Goal: Task Accomplishment & Management: Use online tool/utility

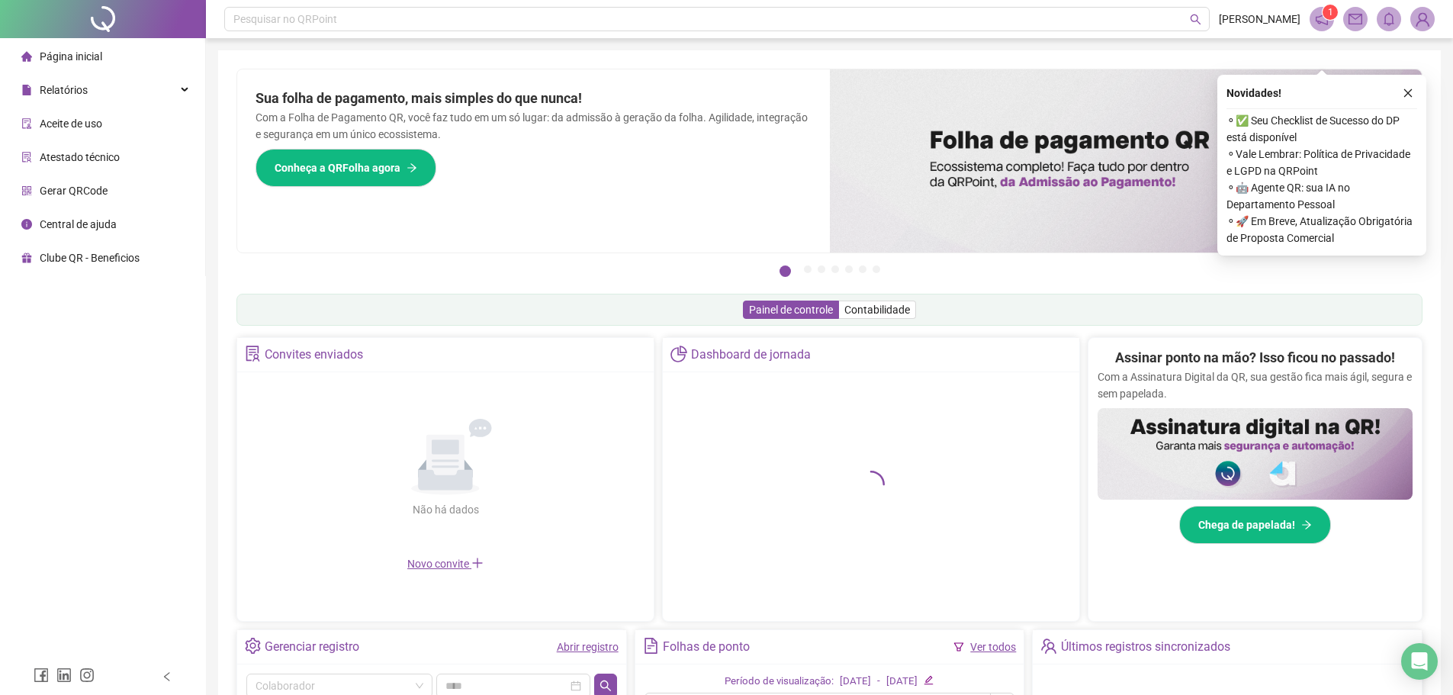
scroll to position [290, 0]
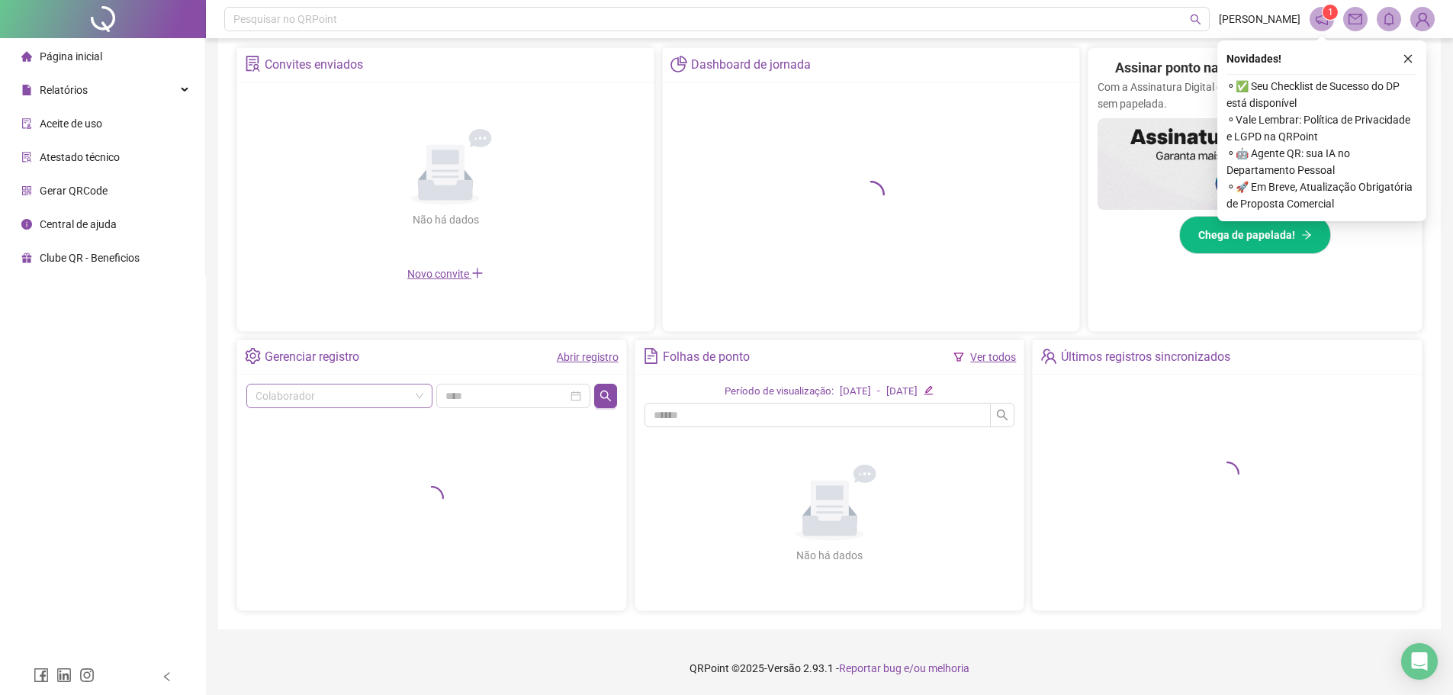
click at [396, 398] on input "search" at bounding box center [332, 395] width 154 height 23
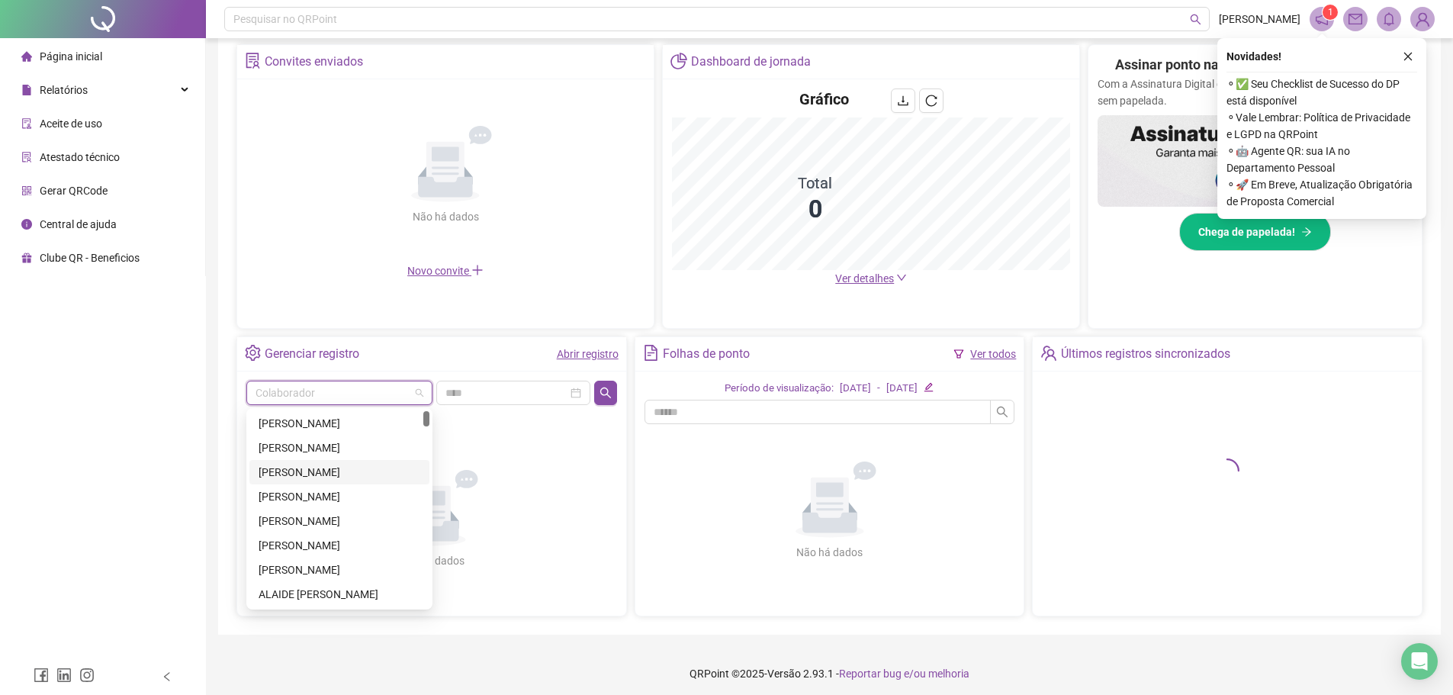
scroll to position [298, 0]
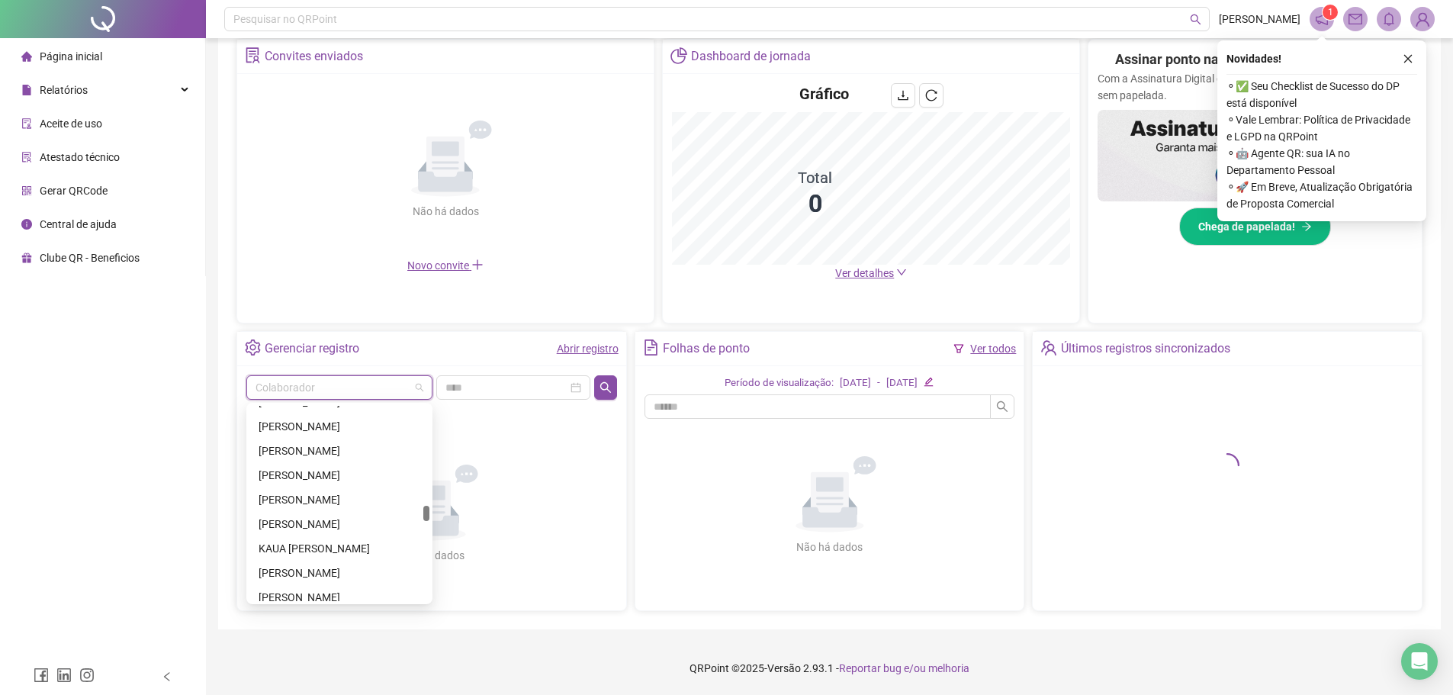
drag, startPoint x: 429, startPoint y: 416, endPoint x: 431, endPoint y: 516, distance: 99.9
click at [431, 516] on div "[PERSON_NAME] [PERSON_NAME] [PERSON_NAME] DE [PERSON_NAME] [PERSON_NAME] [PERSO…" at bounding box center [339, 503] width 186 height 201
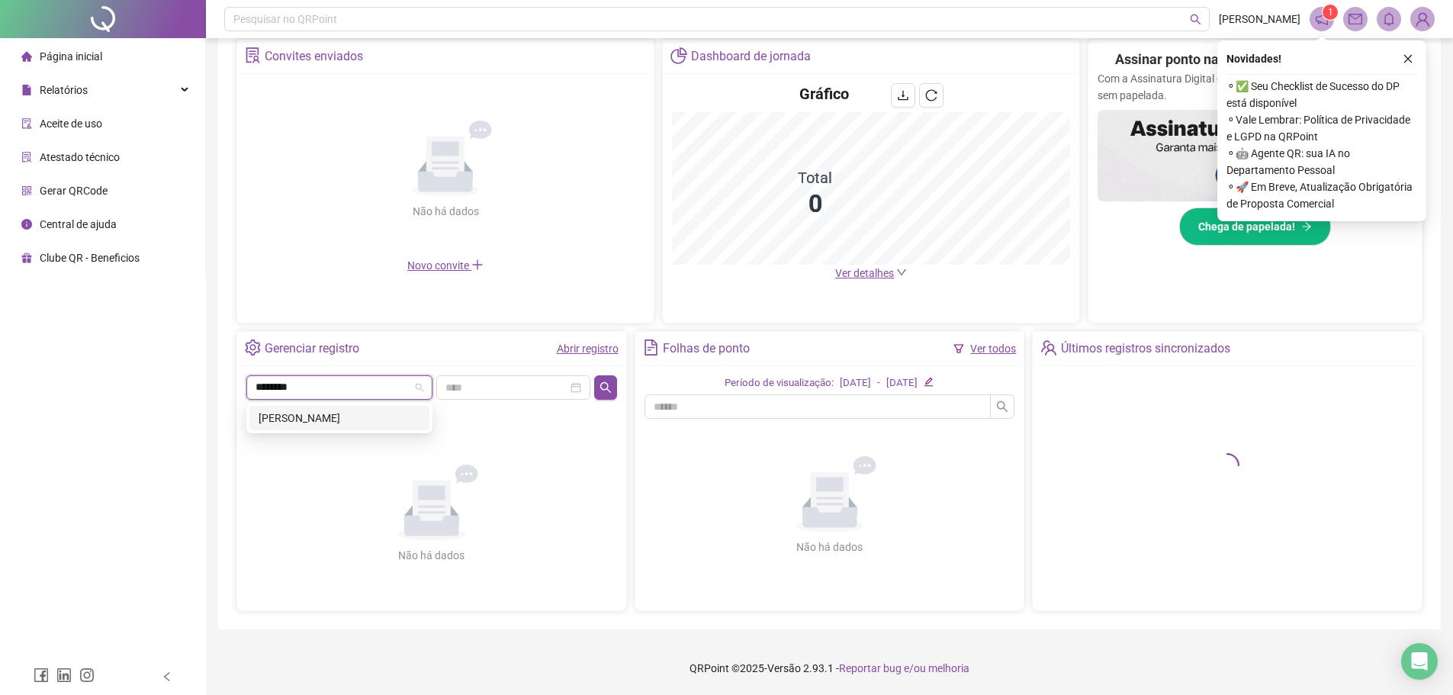
type input "*********"
click at [371, 420] on div "[PERSON_NAME]" at bounding box center [340, 418] width 162 height 17
click at [610, 382] on icon "search" at bounding box center [605, 387] width 12 height 12
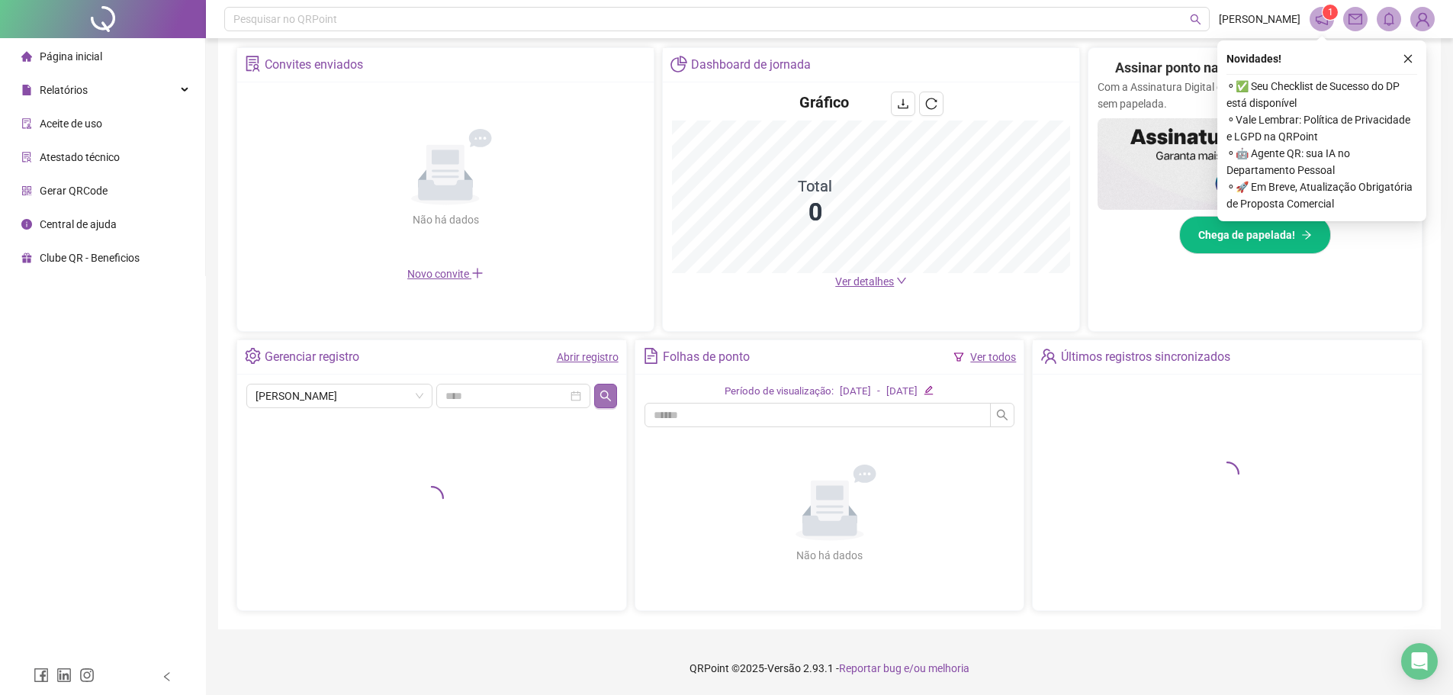
scroll to position [290, 0]
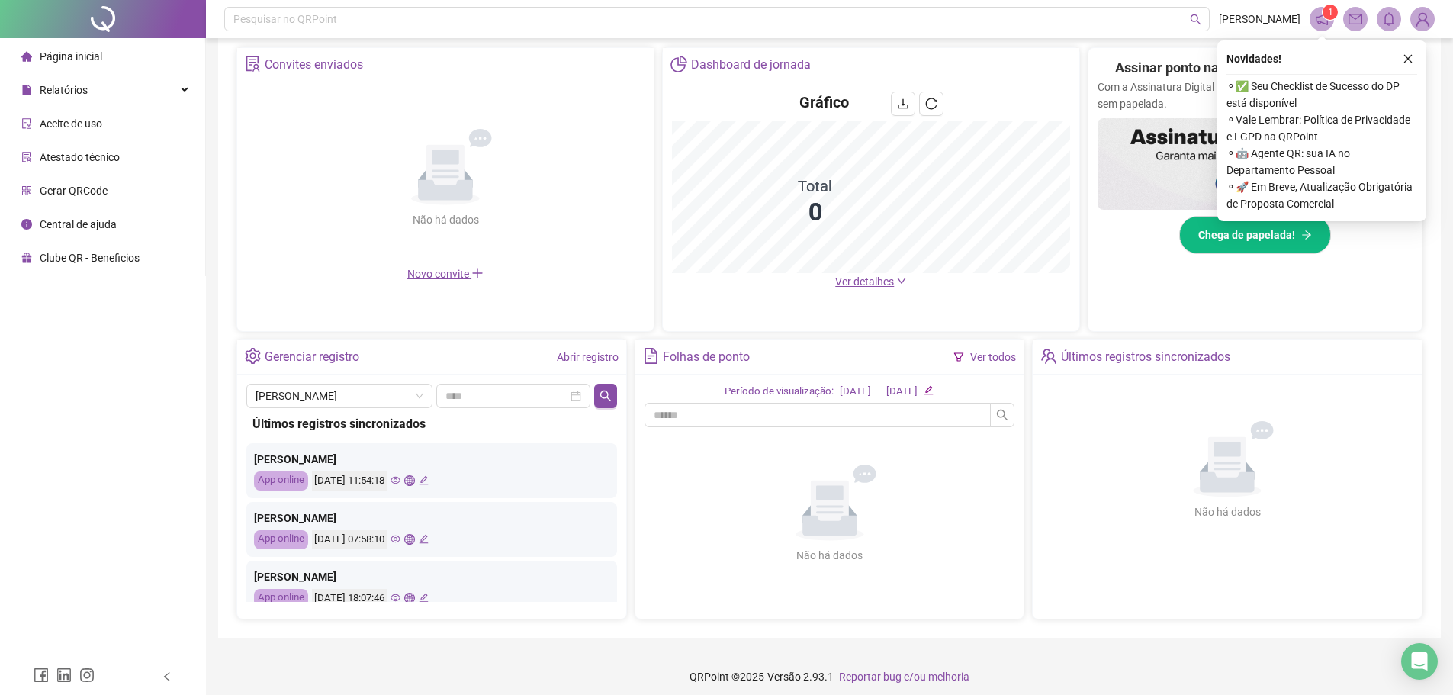
click at [400, 480] on icon "eye" at bounding box center [395, 481] width 10 height 8
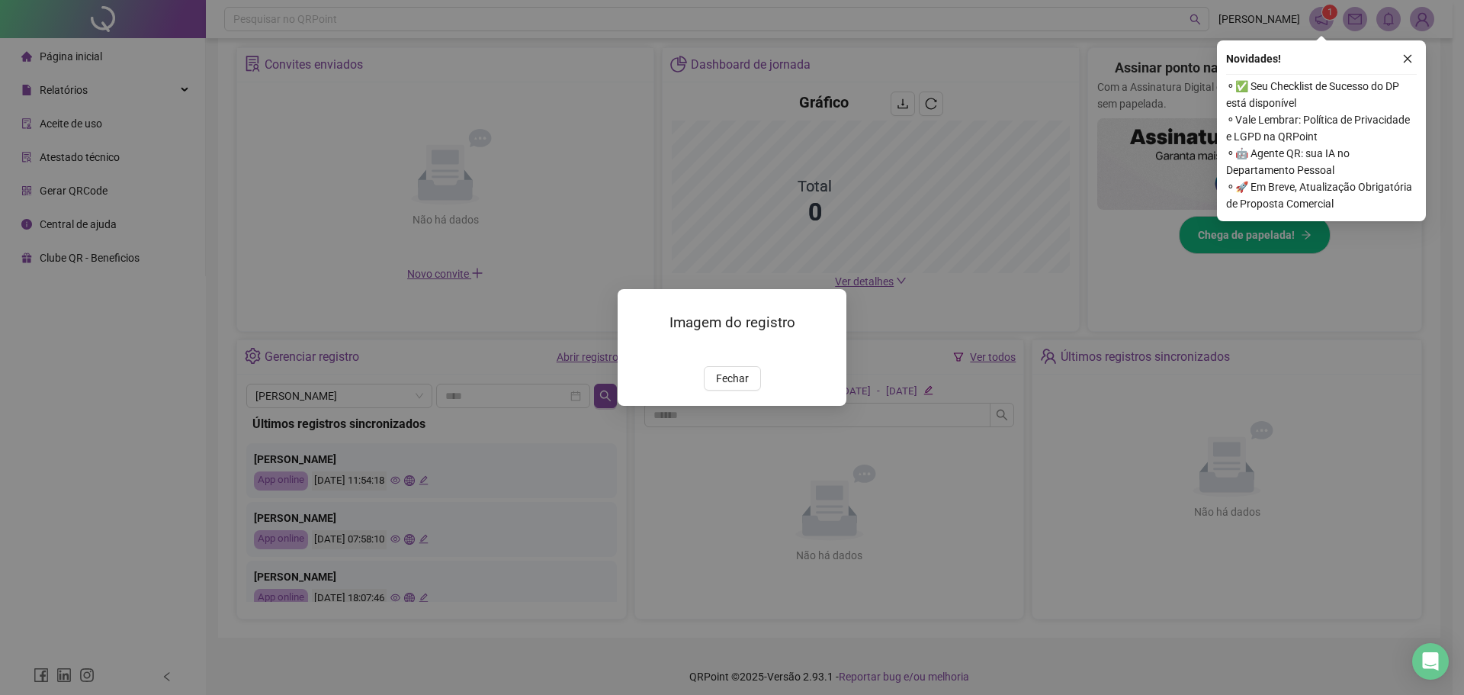
click at [636, 350] on img at bounding box center [636, 350] width 0 height 0
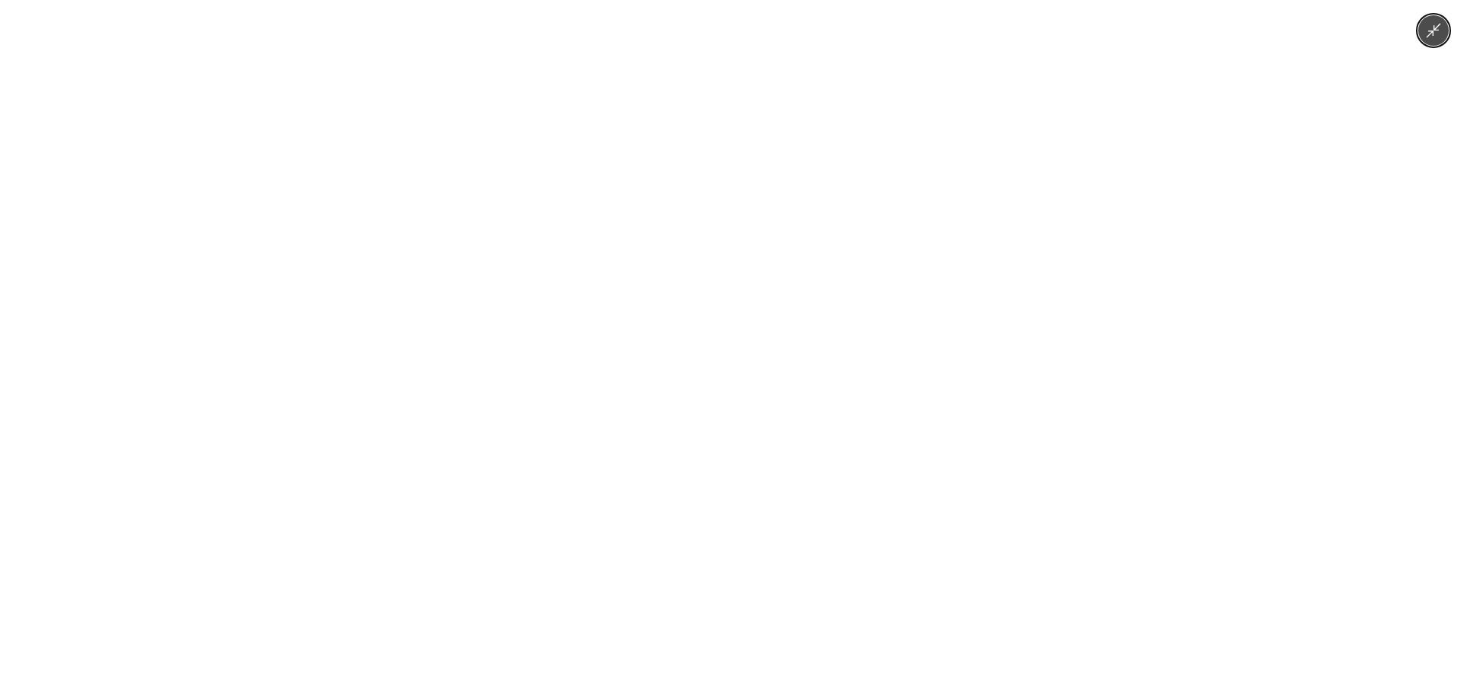
click at [1330, 22] on icon "Minimize image" at bounding box center [1433, 30] width 17 height 17
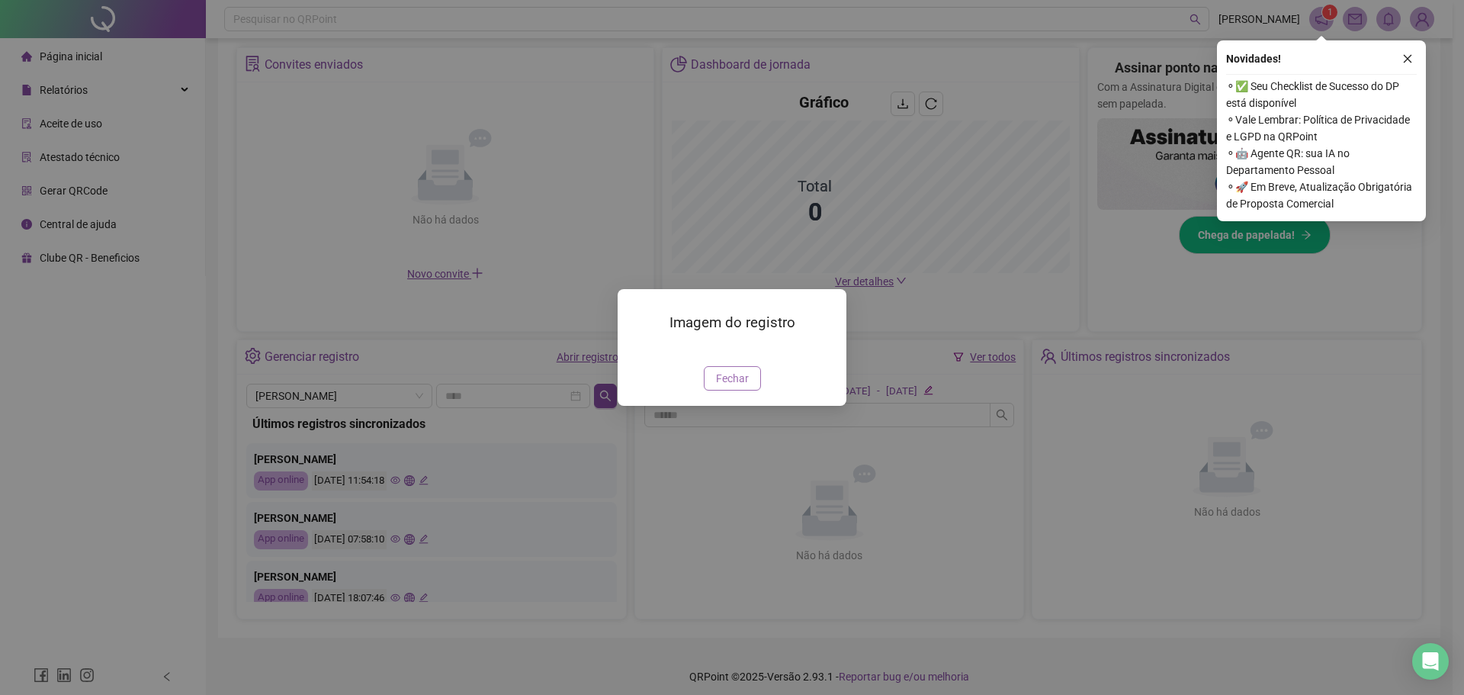
click at [737, 387] on span "Fechar" at bounding box center [732, 378] width 33 height 17
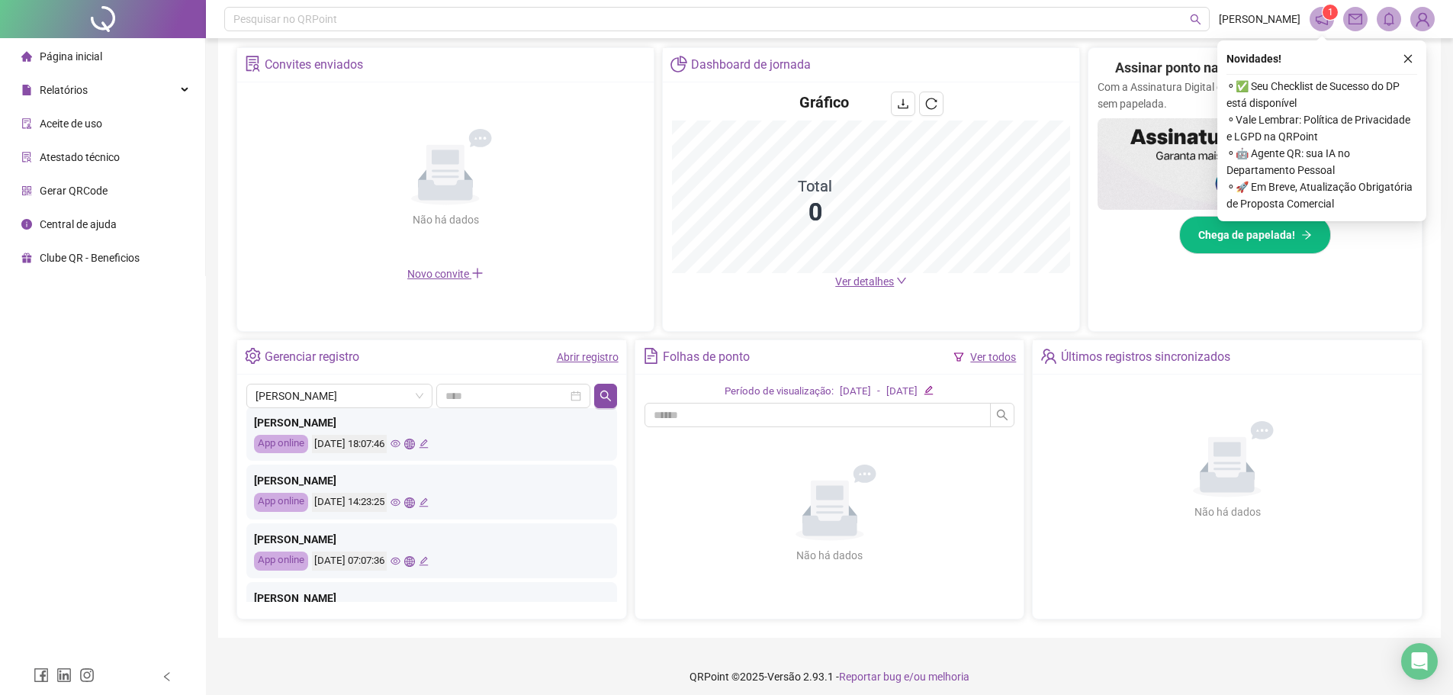
scroll to position [0, 0]
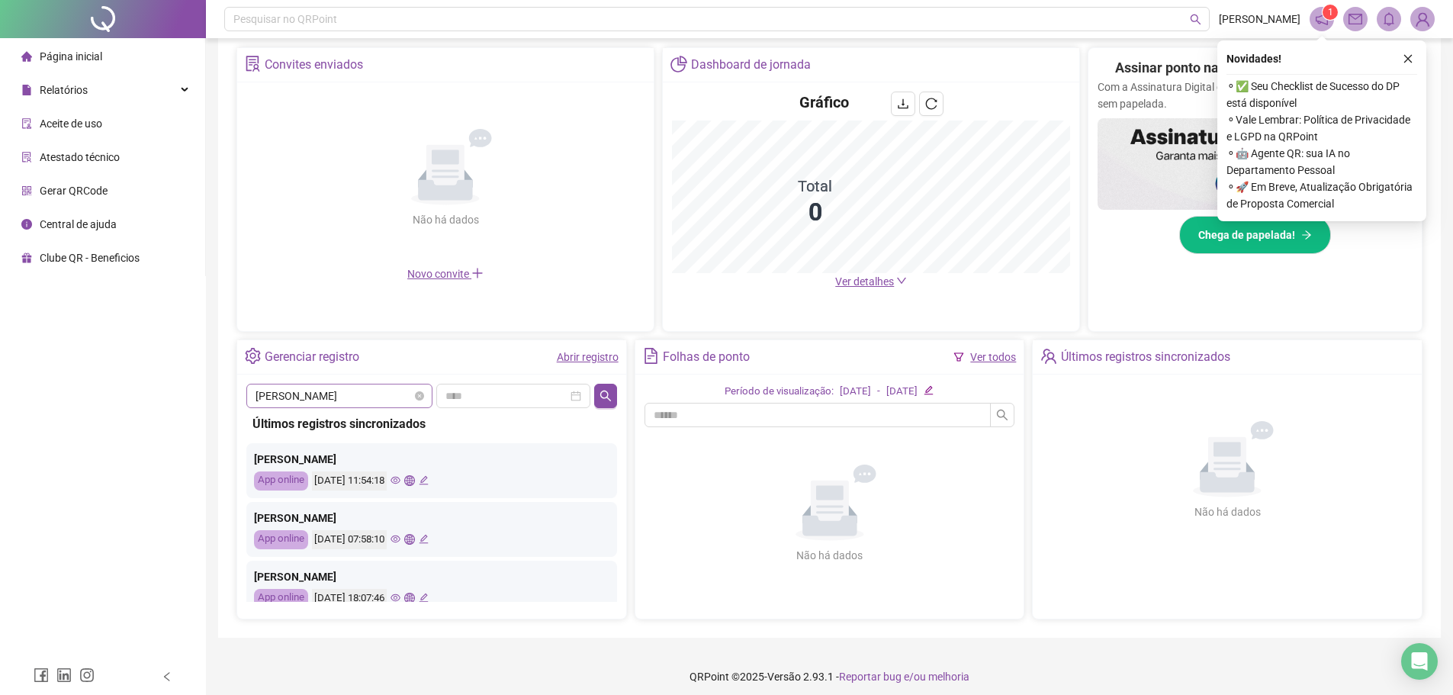
click at [377, 395] on span "[PERSON_NAME]" at bounding box center [339, 395] width 168 height 23
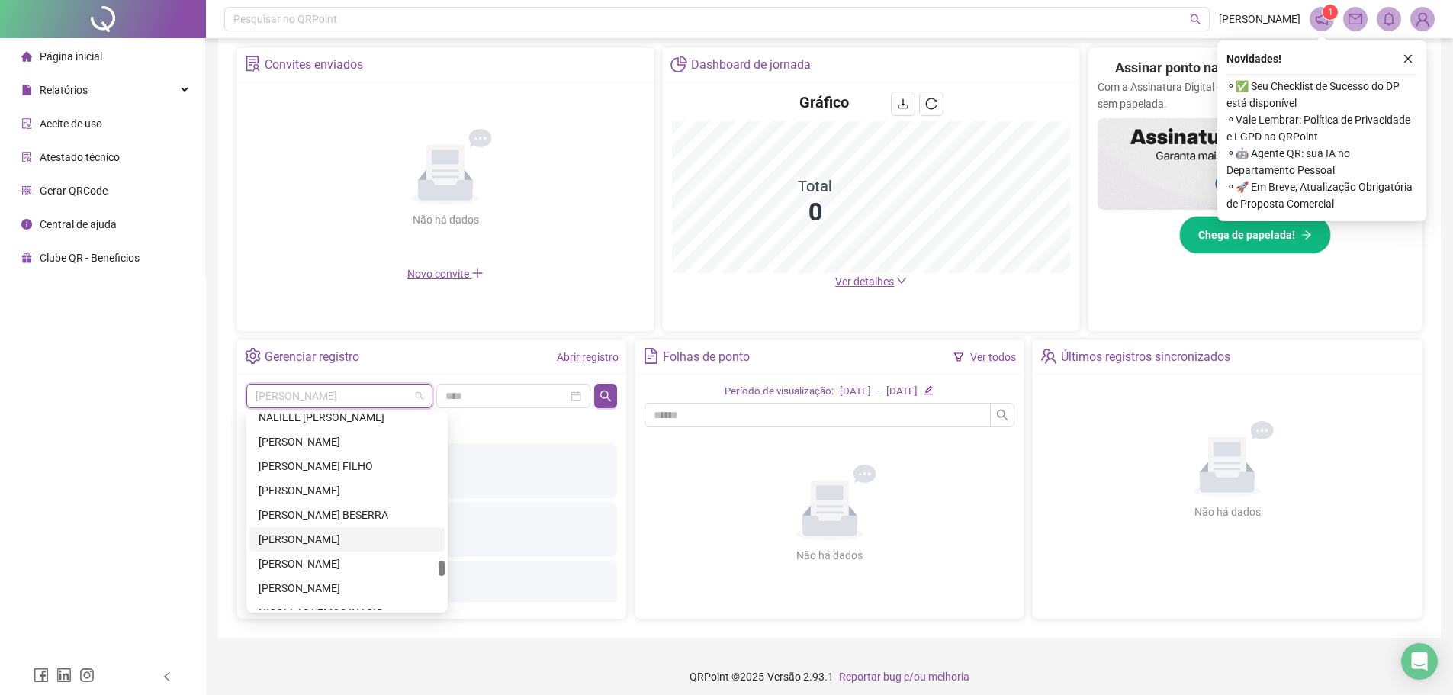
scroll to position [10749, 0]
click at [291, 580] on div "[PERSON_NAME]" at bounding box center [347, 585] width 177 height 17
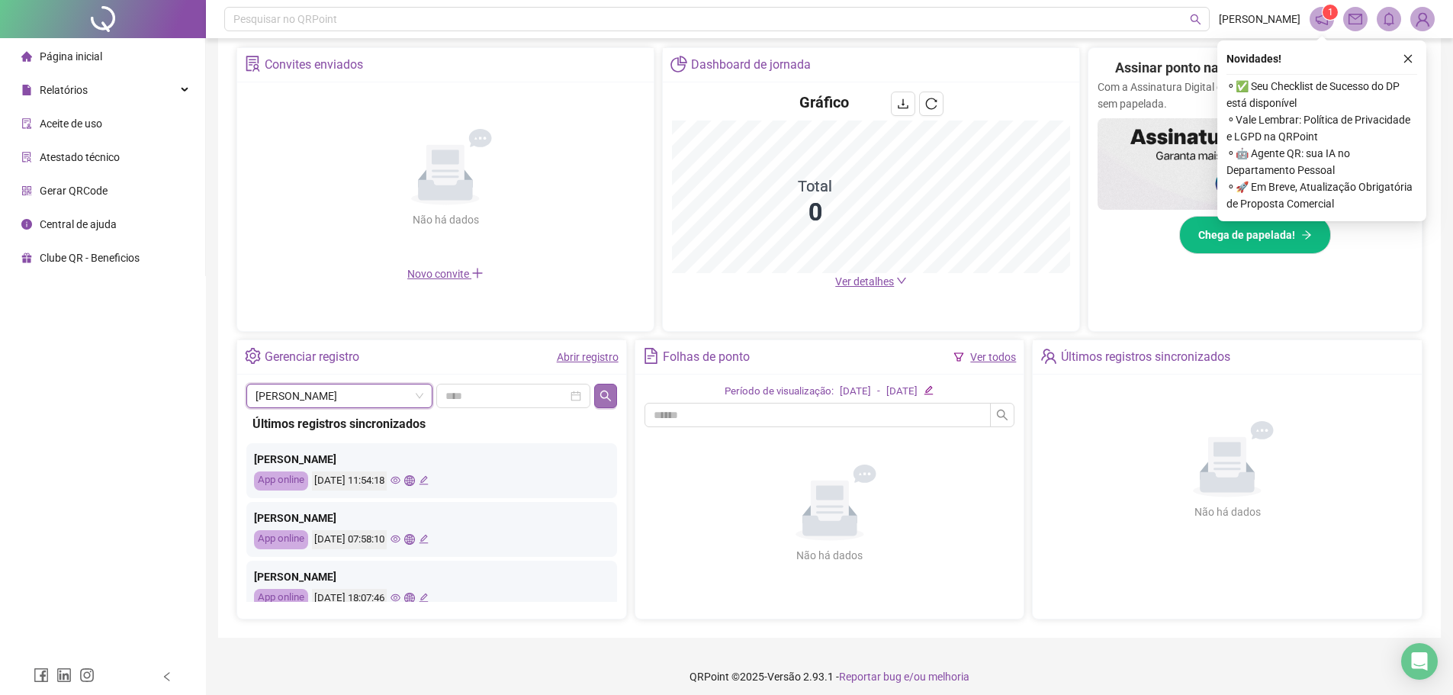
click at [611, 398] on icon "search" at bounding box center [605, 396] width 12 height 12
click at [400, 481] on icon "eye" at bounding box center [395, 480] width 10 height 10
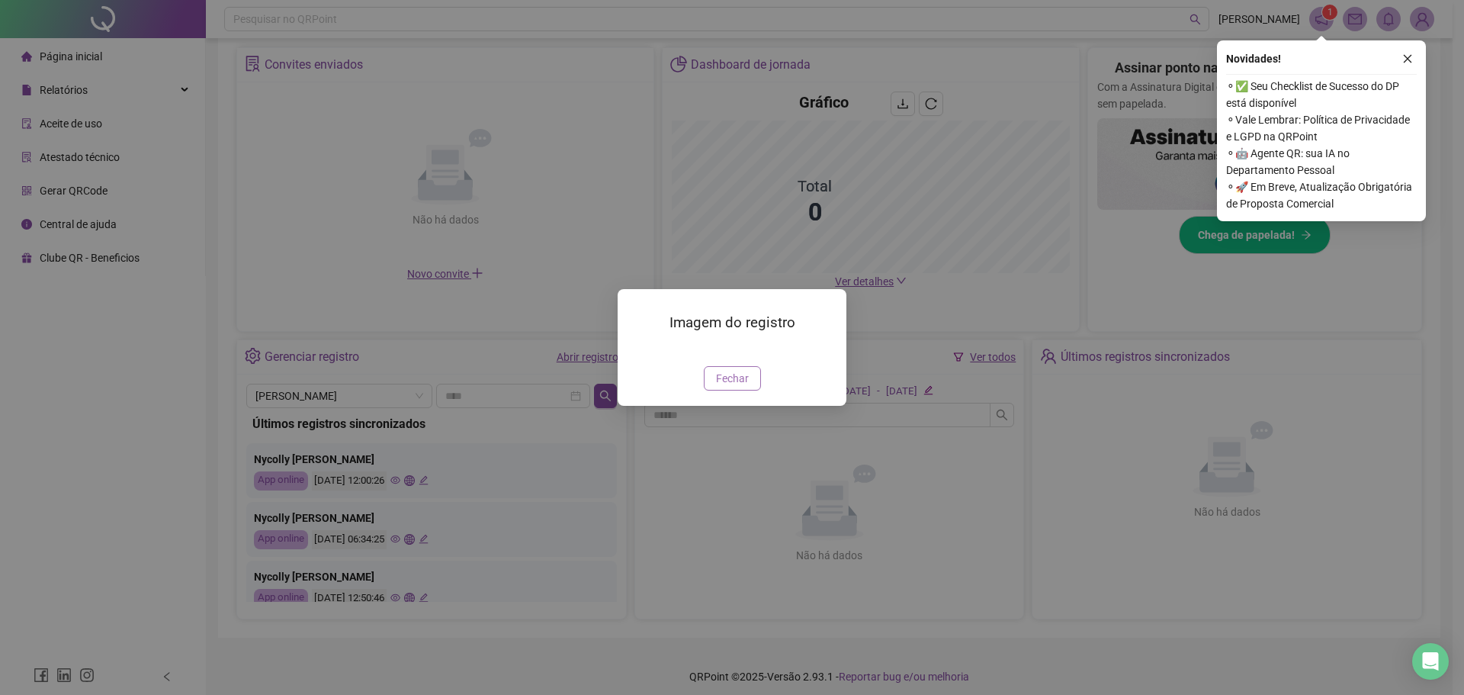
drag, startPoint x: 731, startPoint y: 460, endPoint x: 494, endPoint y: 488, distance: 238.8
click at [730, 387] on span "Fechar" at bounding box center [732, 378] width 33 height 17
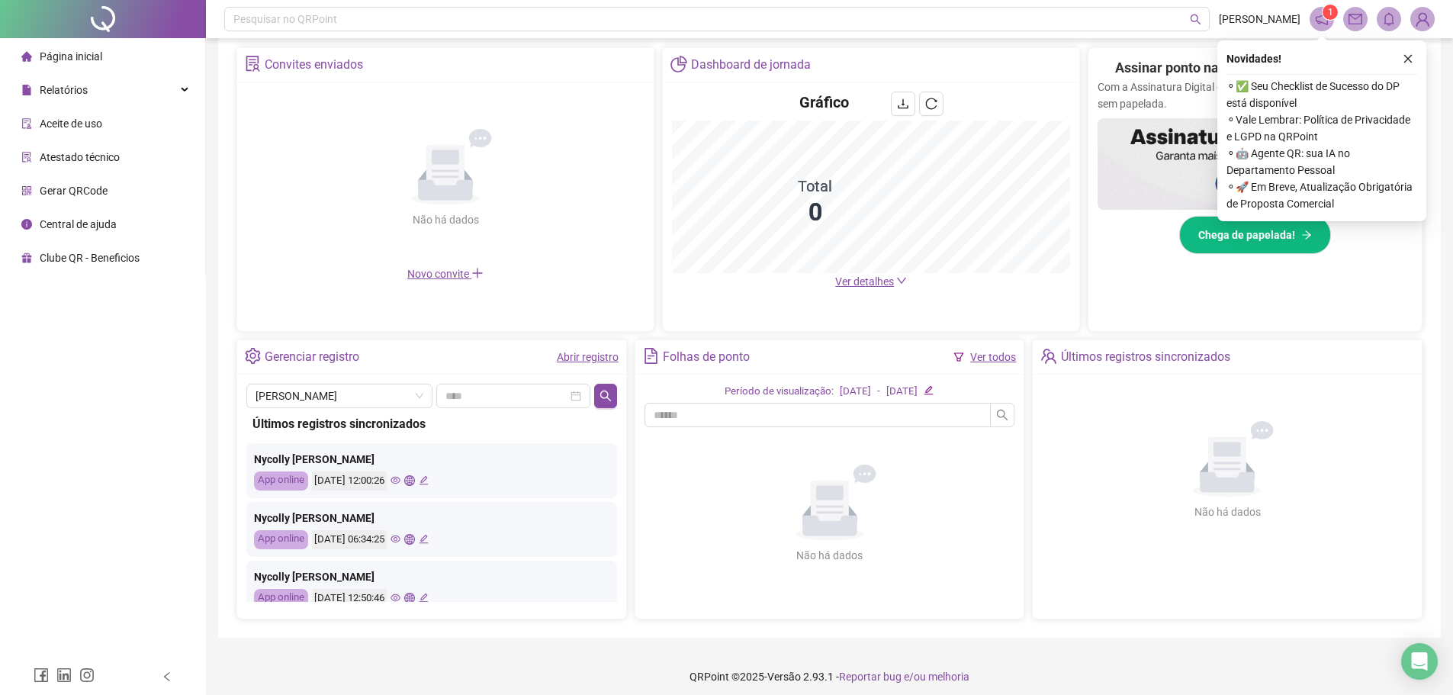
click at [400, 536] on icon "eye" at bounding box center [395, 539] width 10 height 8
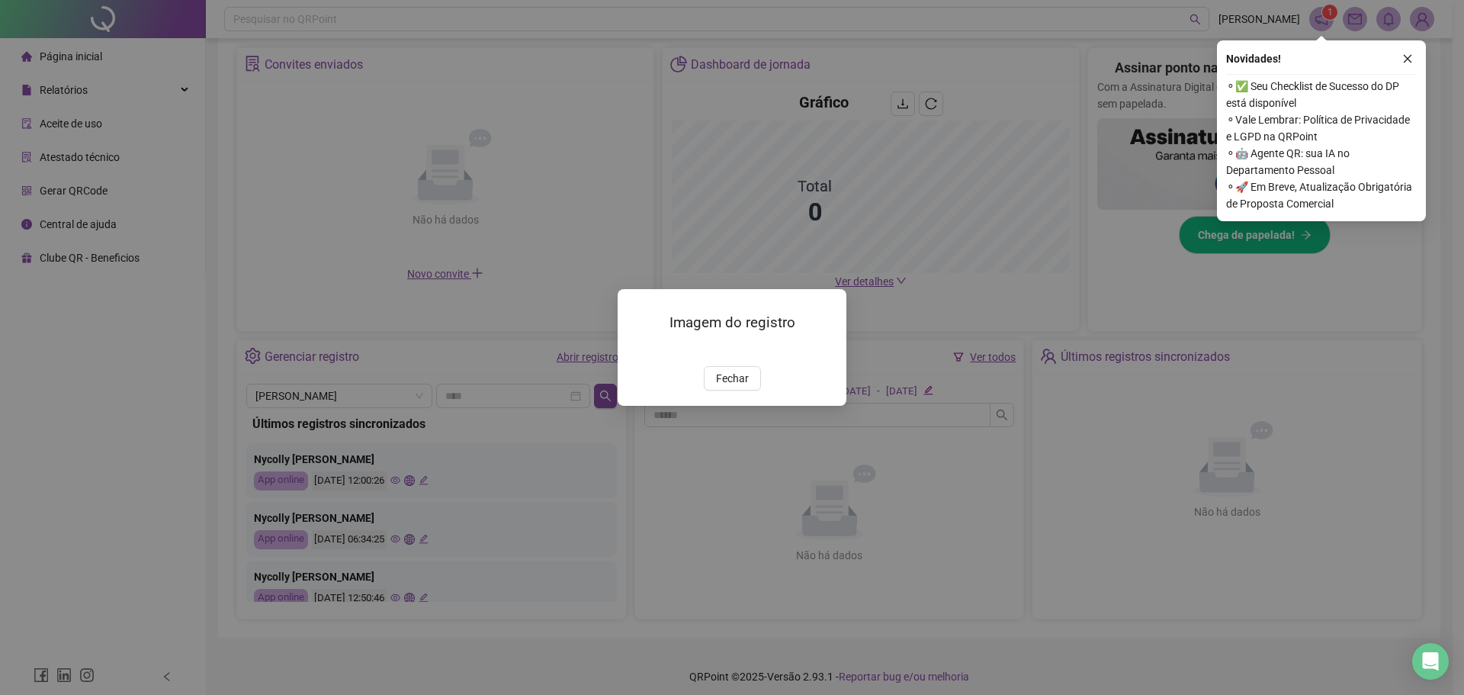
click at [636, 350] on img at bounding box center [636, 350] width 0 height 0
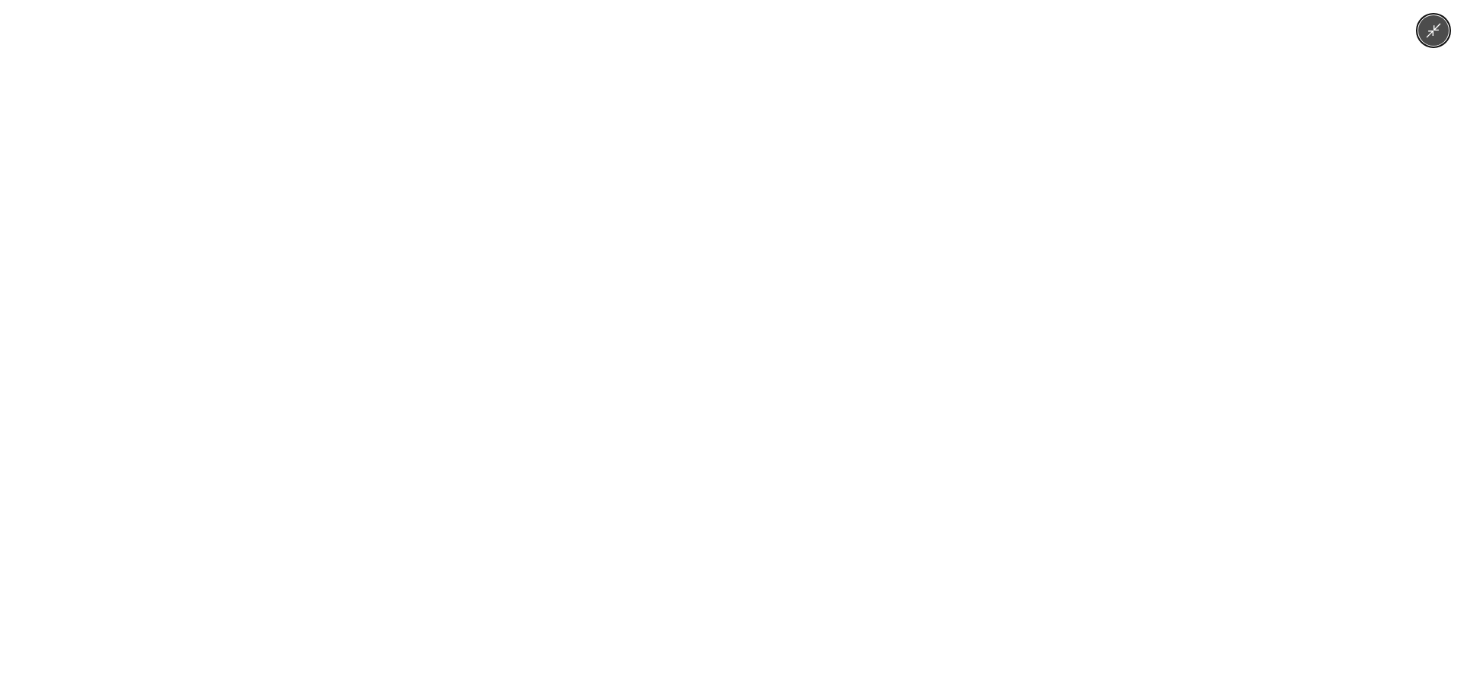
click at [1330, 40] on button "Minimize image" at bounding box center [1433, 30] width 31 height 31
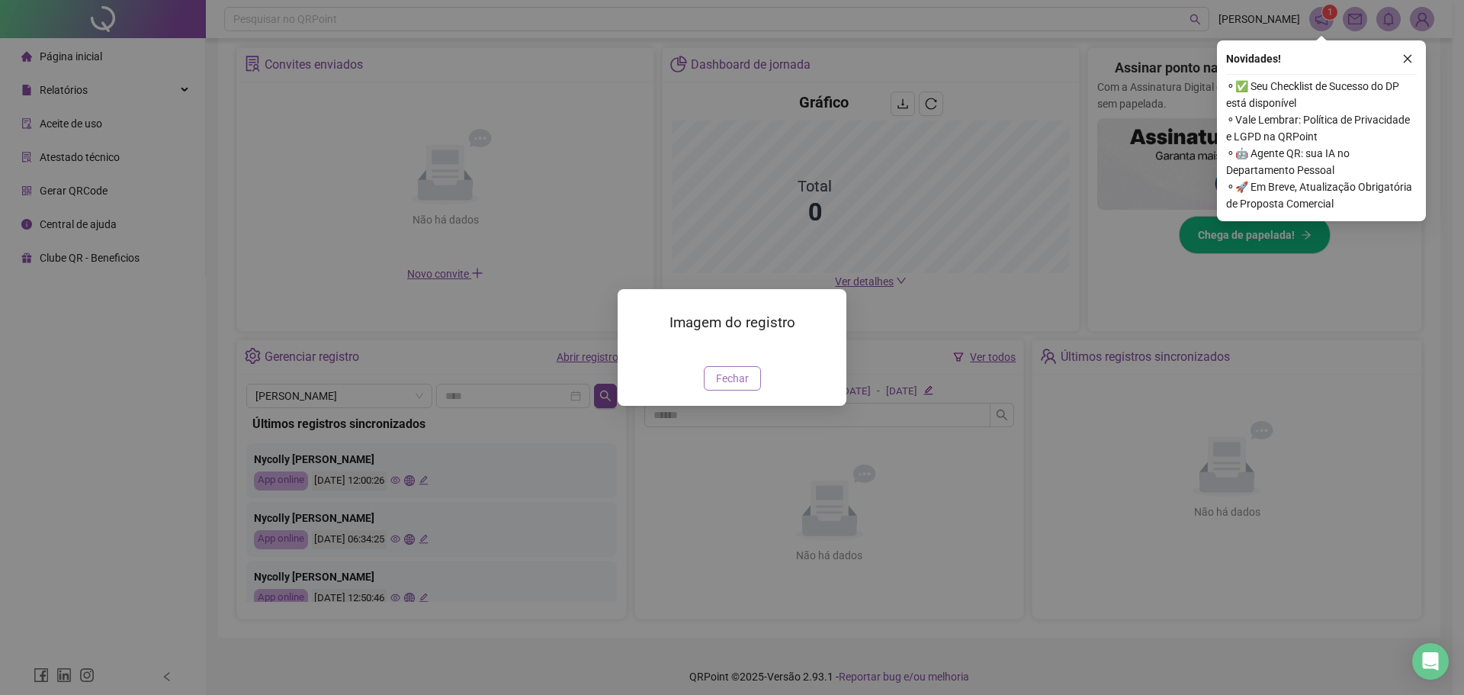
click at [719, 390] on button "Fechar" at bounding box center [732, 378] width 57 height 24
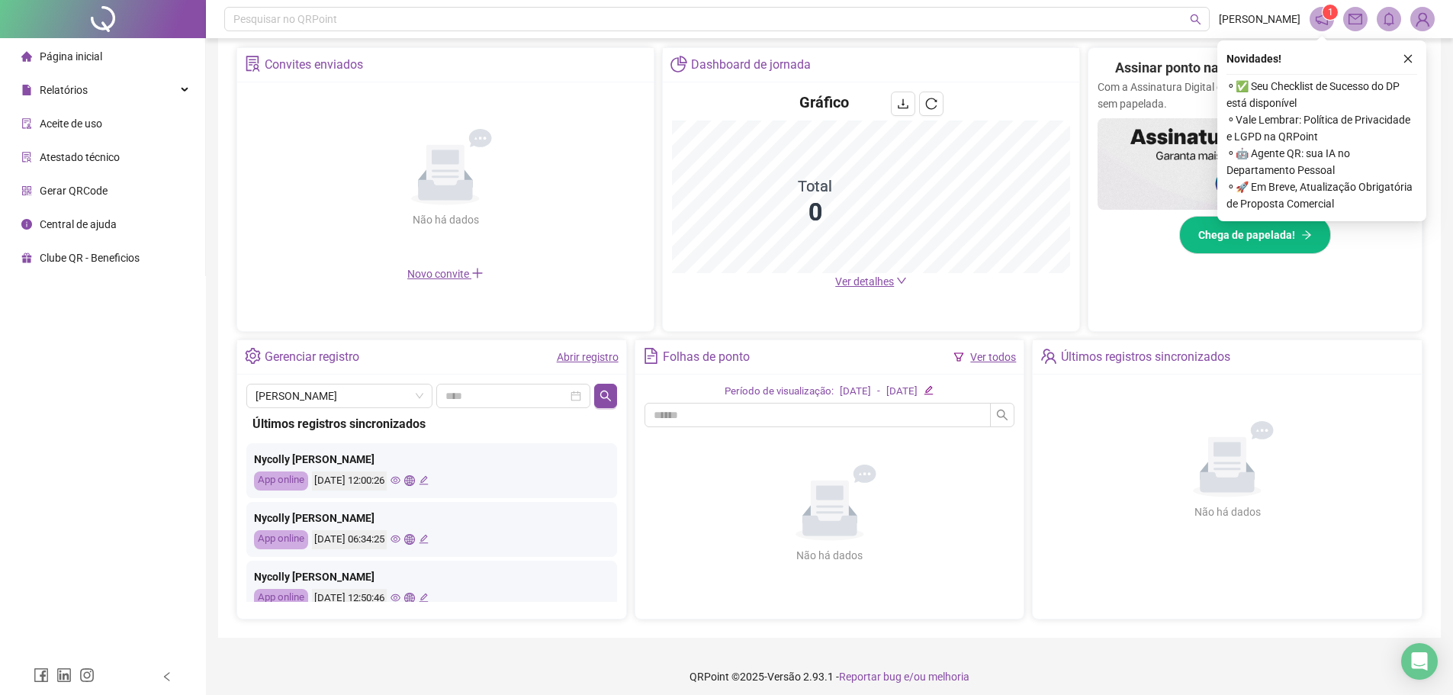
click at [400, 600] on icon "eye" at bounding box center [395, 598] width 10 height 10
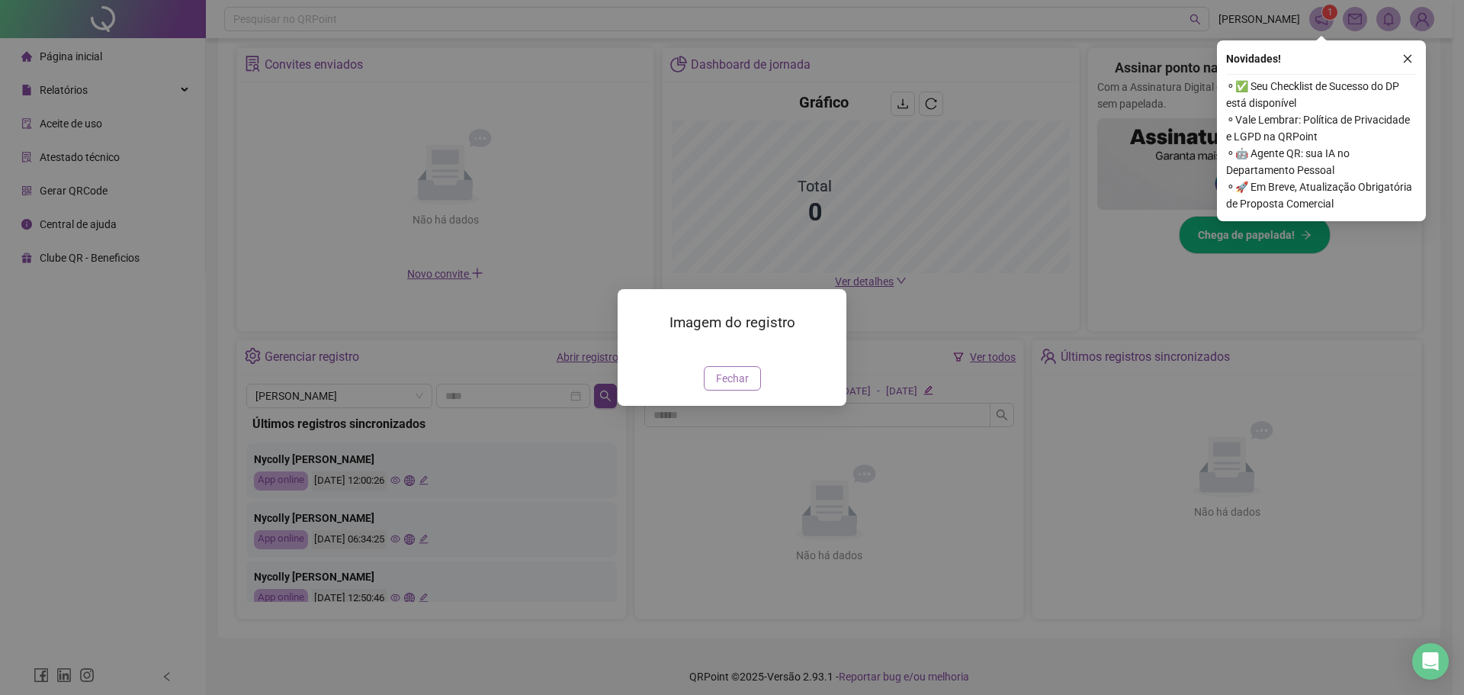
click at [731, 387] on span "Fechar" at bounding box center [732, 378] width 33 height 17
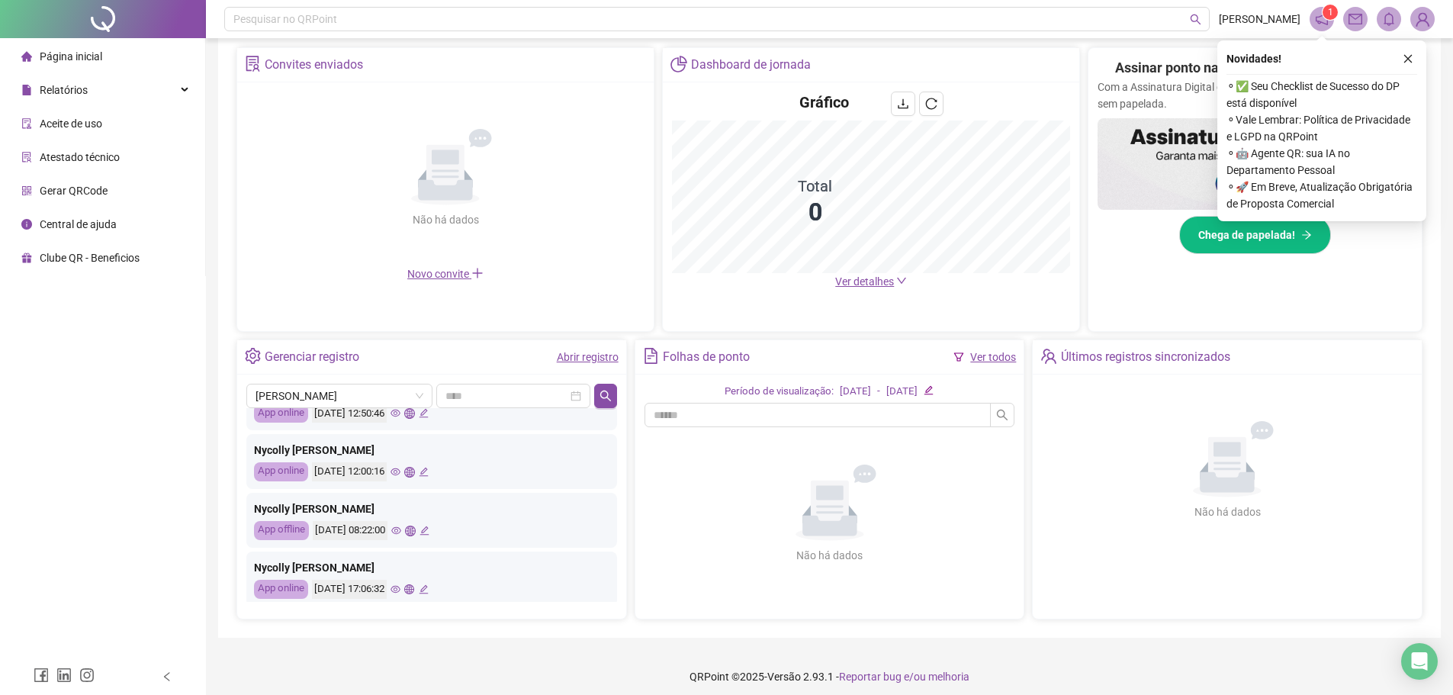
scroll to position [229, 0]
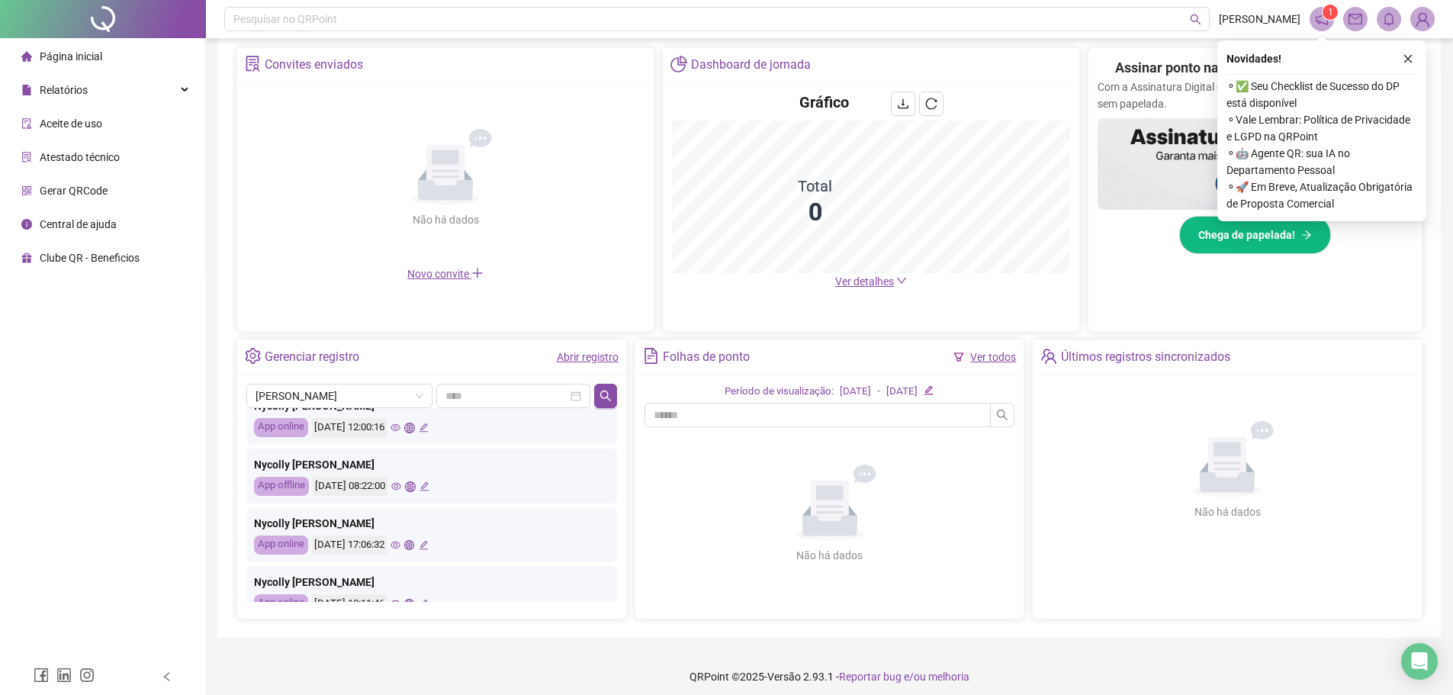
click at [401, 484] on icon "eye" at bounding box center [396, 486] width 10 height 10
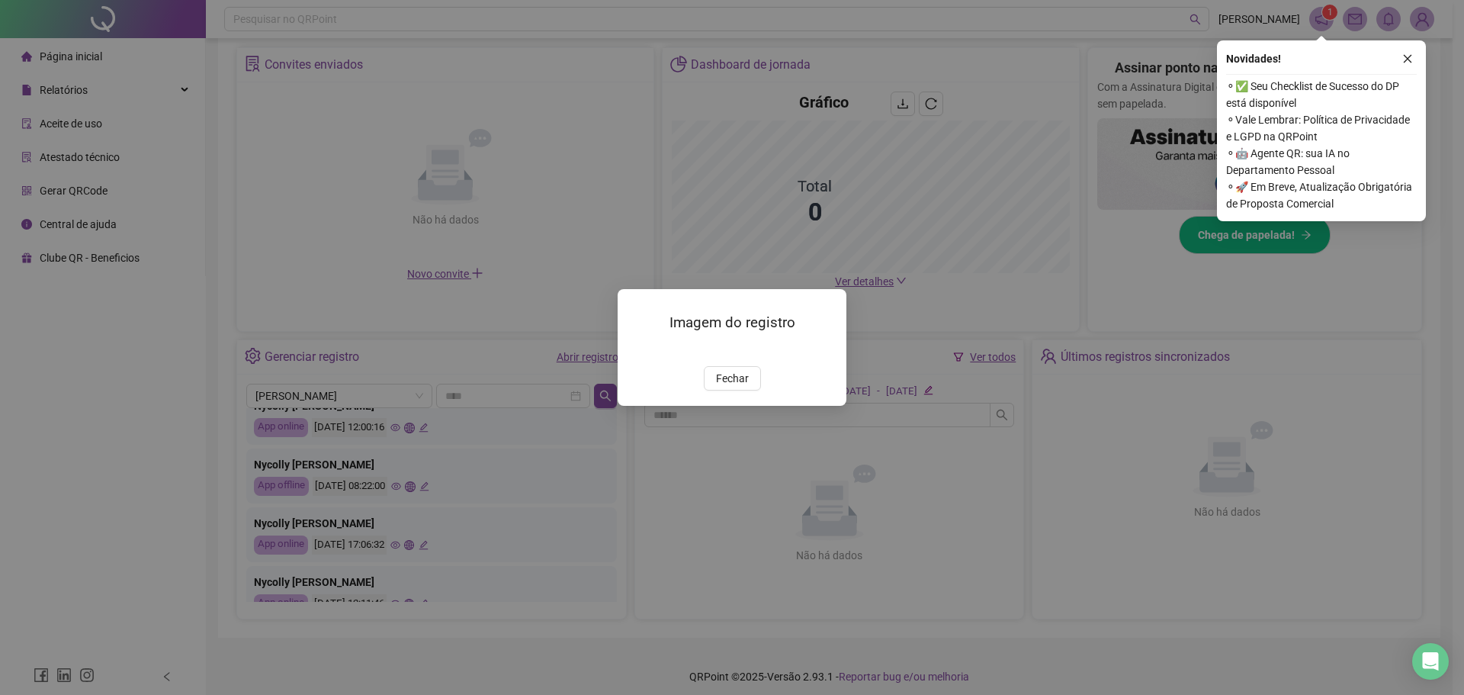
click at [636, 350] on img at bounding box center [636, 350] width 0 height 0
click at [735, 387] on span "Fechar" at bounding box center [732, 378] width 33 height 17
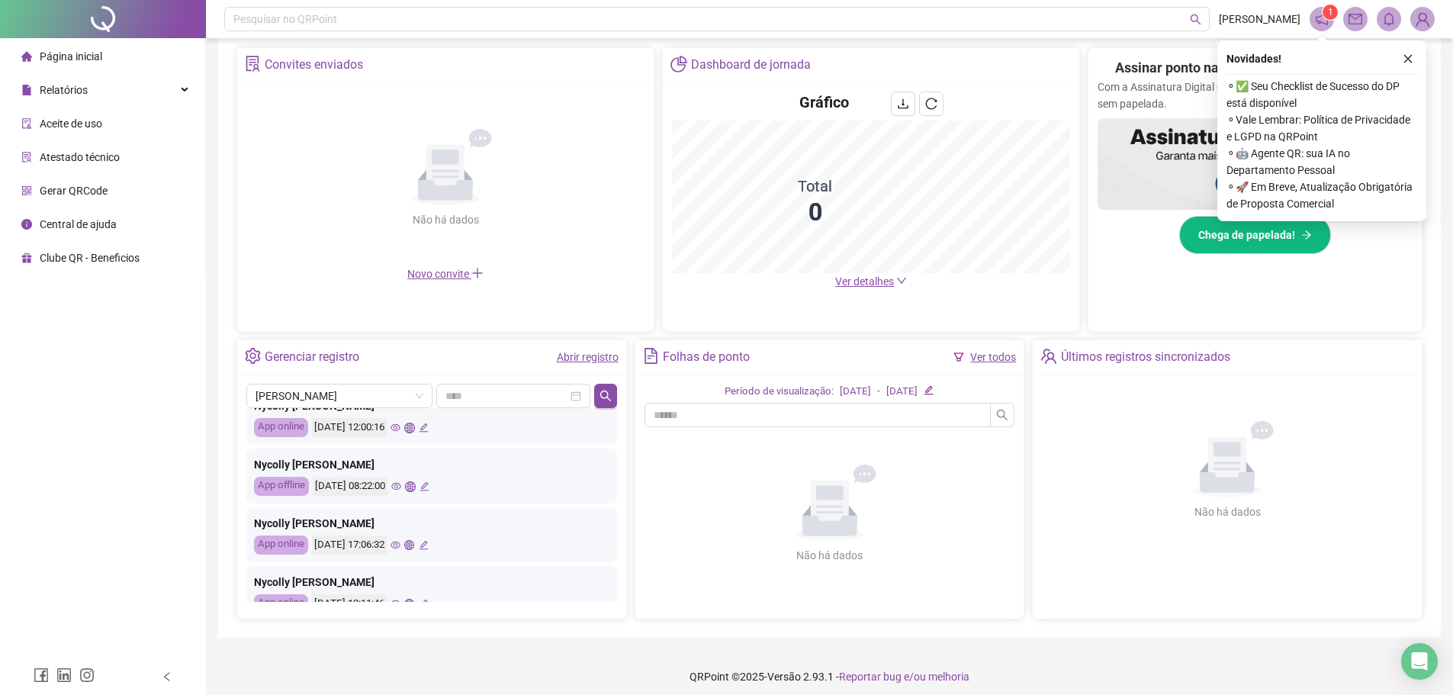
scroll to position [305, 0]
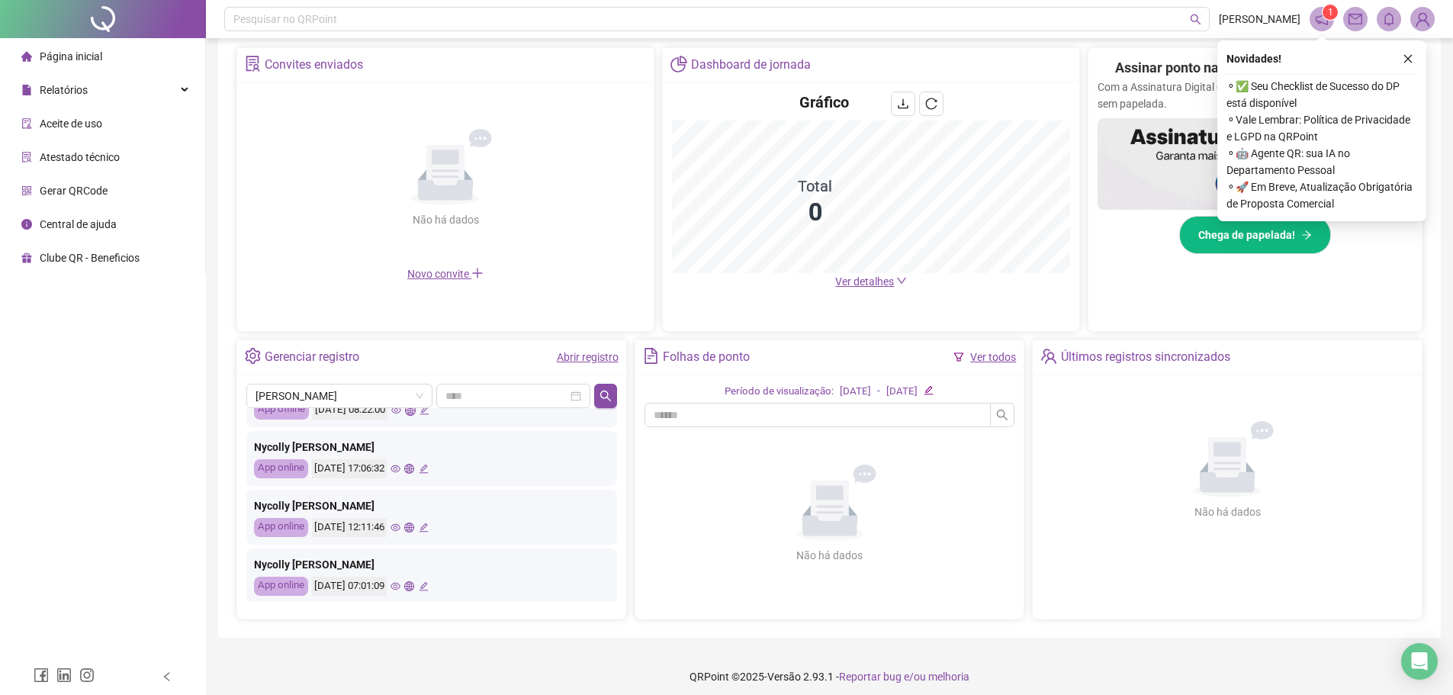
click at [400, 466] on icon "eye" at bounding box center [395, 469] width 10 height 10
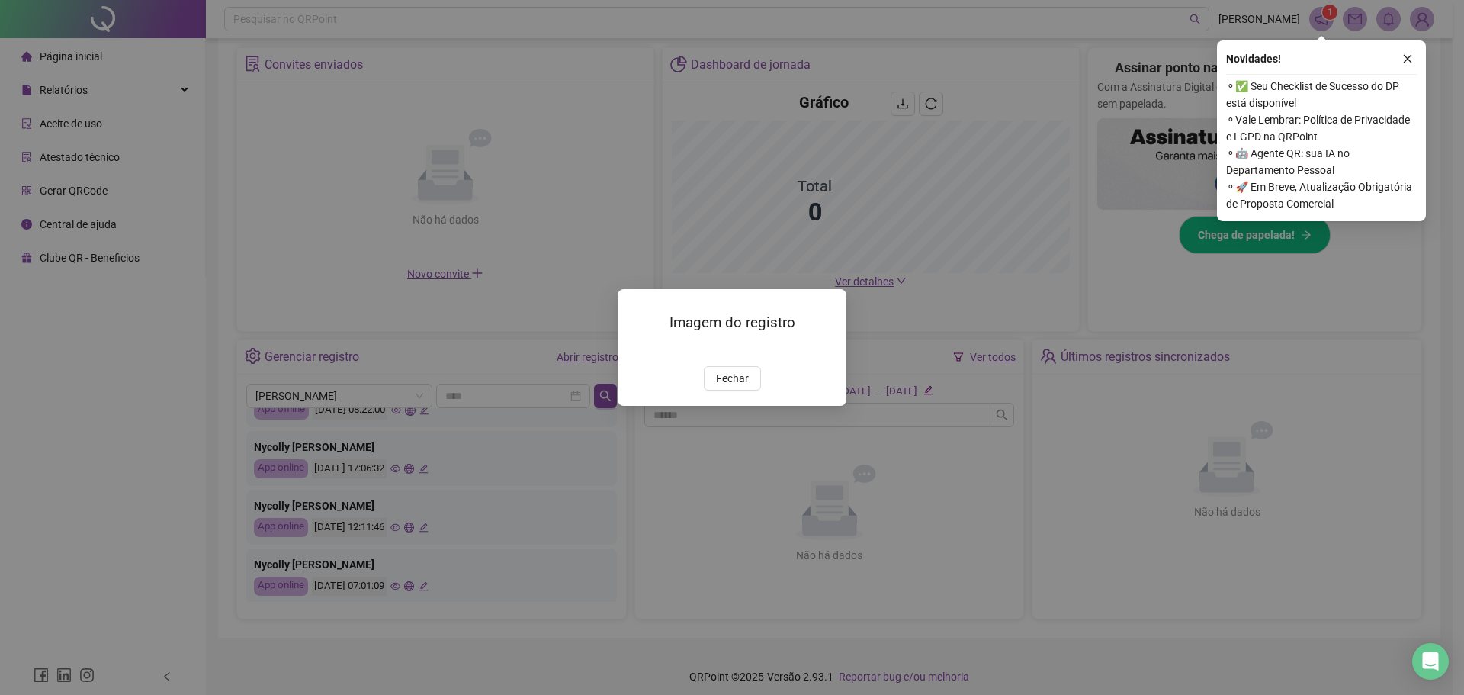
click at [636, 350] on img at bounding box center [636, 350] width 0 height 0
click at [732, 387] on span "Fechar" at bounding box center [732, 378] width 33 height 17
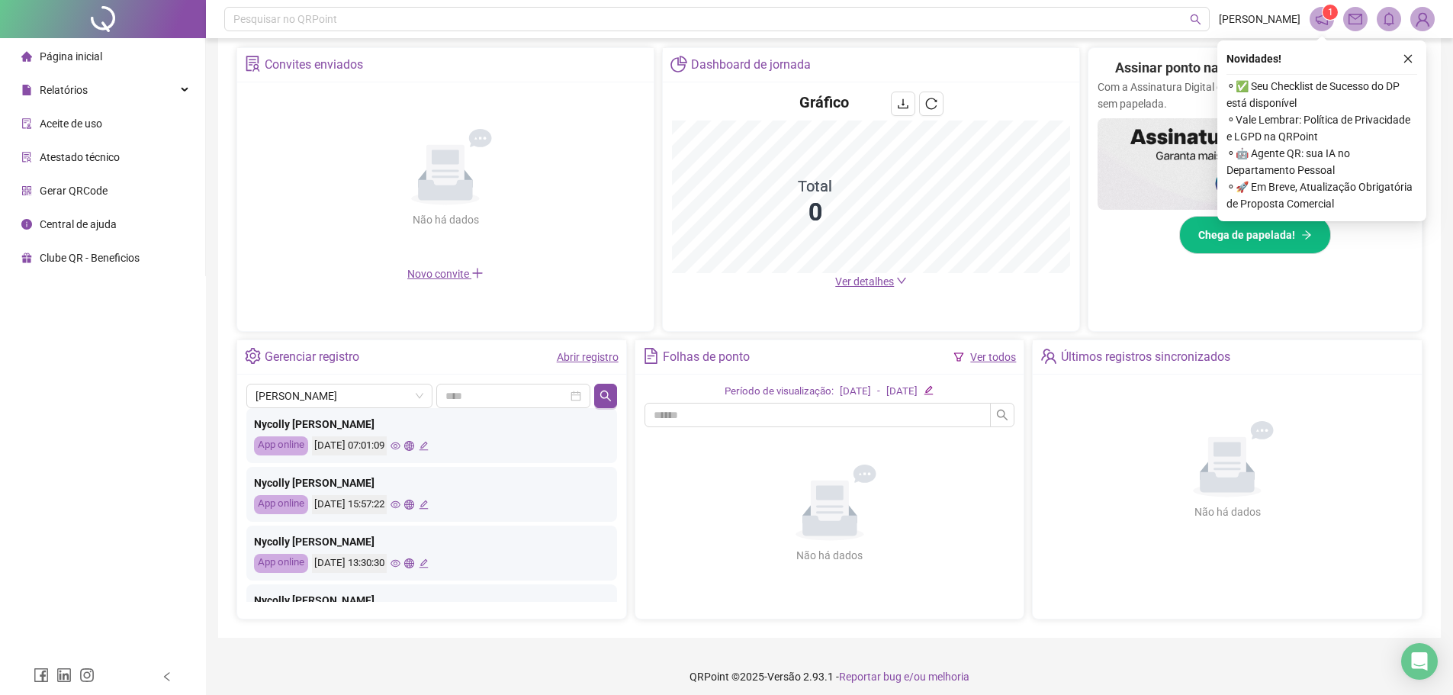
scroll to position [458, 0]
